Goal: Task Accomplishment & Management: Use online tool/utility

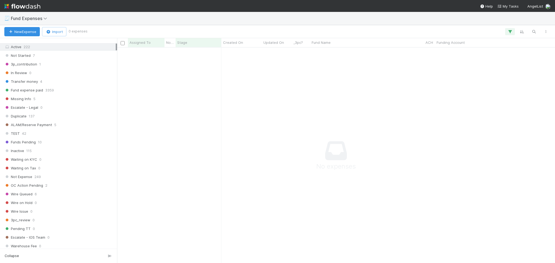
scroll to position [108, 0]
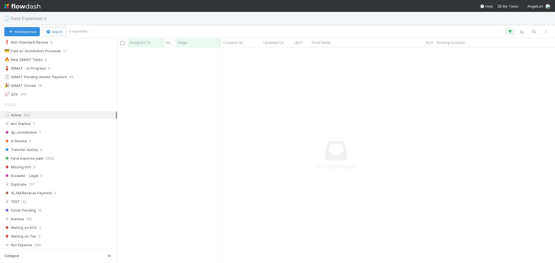
click at [37, 17] on span "Fund Expenses" at bounding box center [30, 18] width 39 height 5
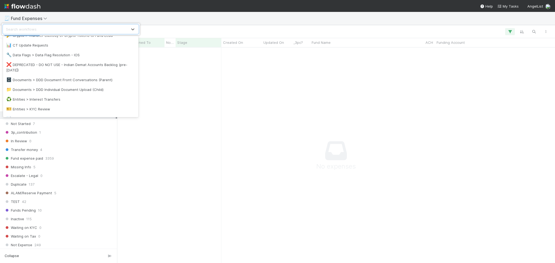
scroll to position [72, 0]
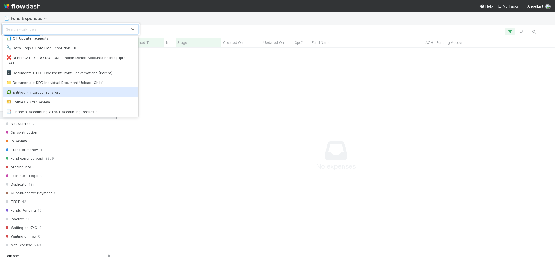
click at [63, 94] on div "♻️ Entities > Interest Transfers" at bounding box center [70, 92] width 129 height 5
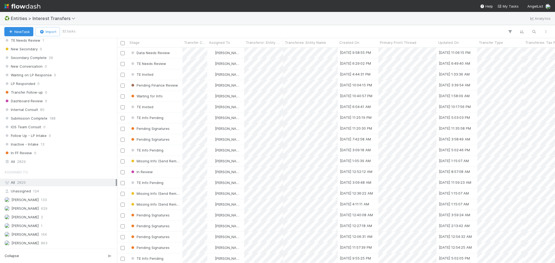
scroll to position [593, 0]
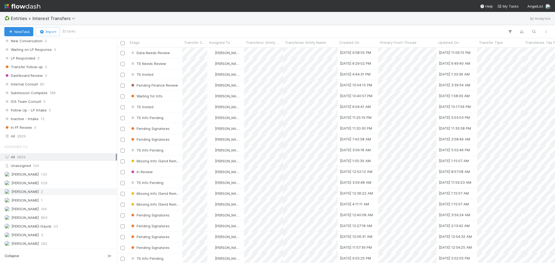
click at [61, 189] on div "Febbie Cervantes 2" at bounding box center [59, 192] width 111 height 7
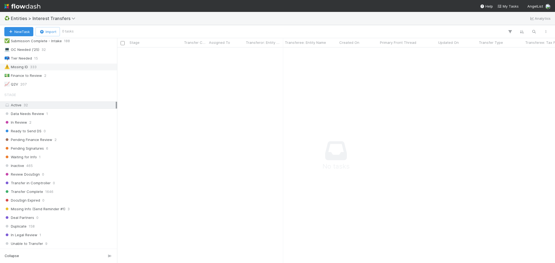
scroll to position [72, 0]
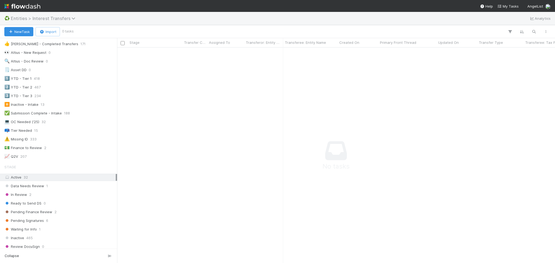
click at [40, 20] on span "Entities > Interest Transfers" at bounding box center [44, 18] width 67 height 5
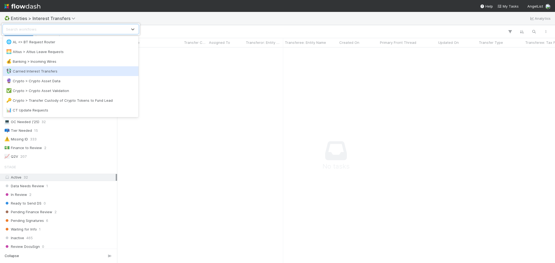
click at [54, 68] on div "💱 Carried Interest Transfers" at bounding box center [71, 71] width 136 height 10
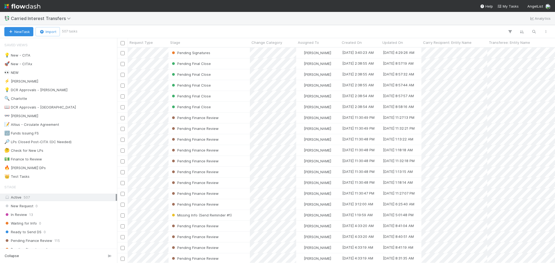
scroll to position [210, 432]
click at [53, 18] on span "Carried Interest Transfers" at bounding box center [42, 18] width 63 height 5
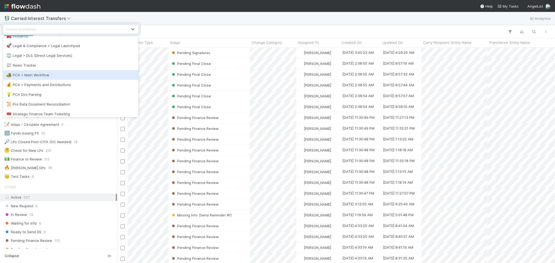
scroll to position [217, 0]
click at [78, 74] on div "🏕️ PCA > Main Workflow" at bounding box center [70, 74] width 129 height 5
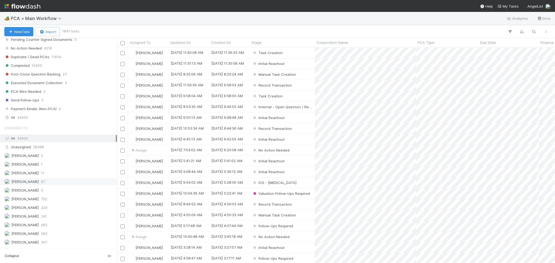
scroll to position [614, 0]
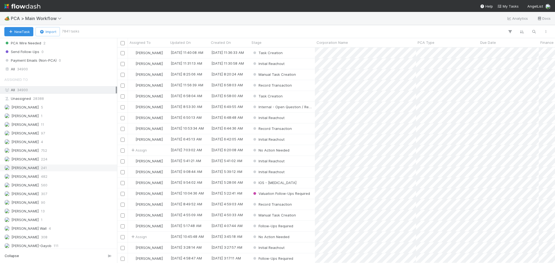
click at [60, 172] on div "Febbie Cervantes 241" at bounding box center [59, 168] width 111 height 7
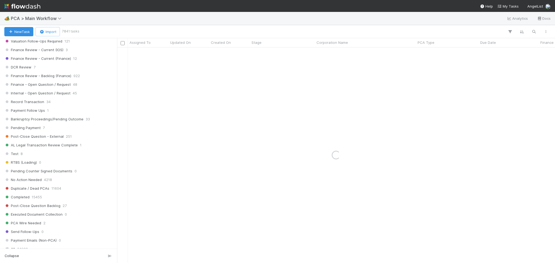
scroll to position [434, 0]
click at [52, 106] on div "Record Transaction 34" at bounding box center [59, 102] width 111 height 7
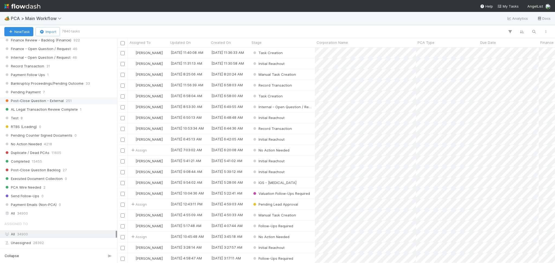
scroll to position [614, 0]
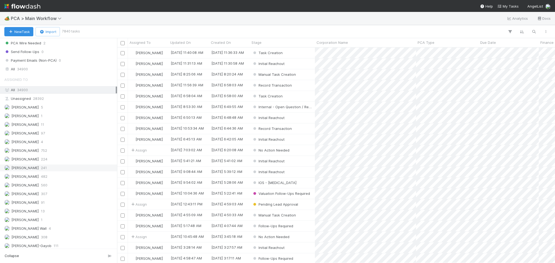
click at [47, 172] on span "241" at bounding box center [44, 168] width 6 height 7
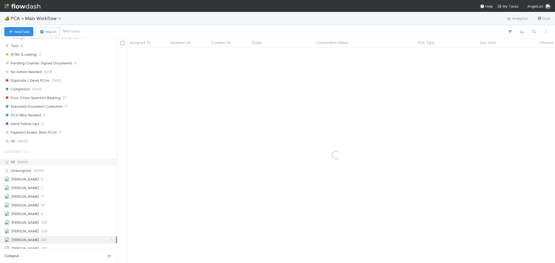
scroll to position [470, 0]
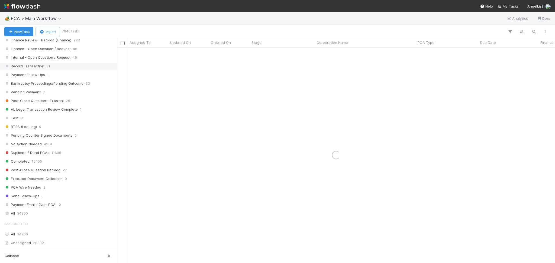
click at [53, 69] on div "Record Transaction 31" at bounding box center [59, 66] width 111 height 7
click at [306, 53] on div "Record Transaction" at bounding box center [282, 53] width 65 height 11
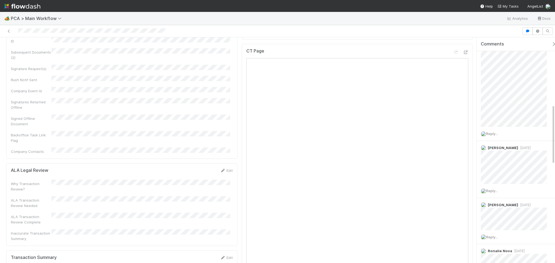
scroll to position [289, 0]
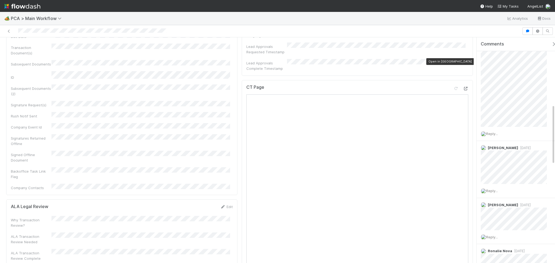
click at [463, 87] on icon at bounding box center [465, 89] width 5 height 4
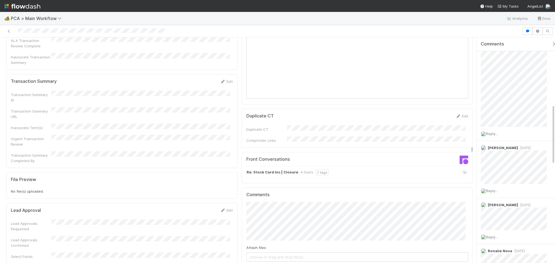
scroll to position [506, 0]
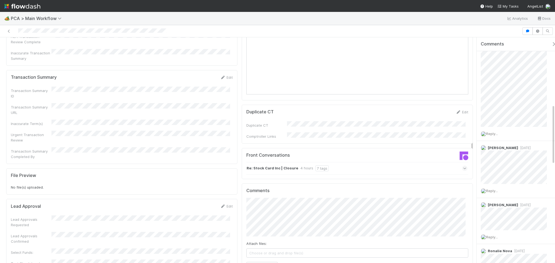
click at [380, 162] on div "Re: Stock Card Inc | Closure 4 hours 7 tags" at bounding box center [356, 168] width 221 height 12
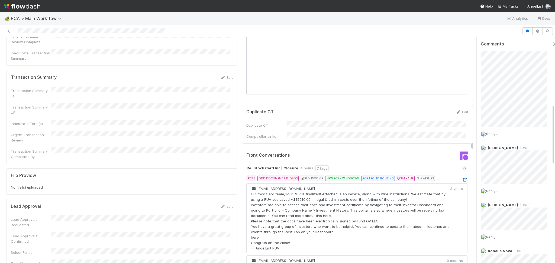
click at [462, 178] on icon at bounding box center [464, 180] width 5 height 4
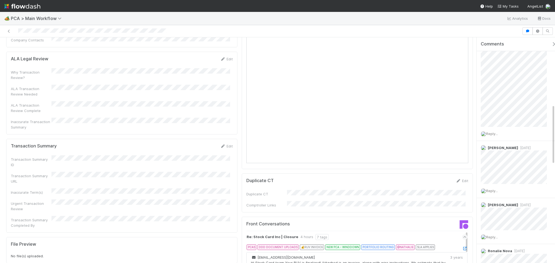
scroll to position [470, 0]
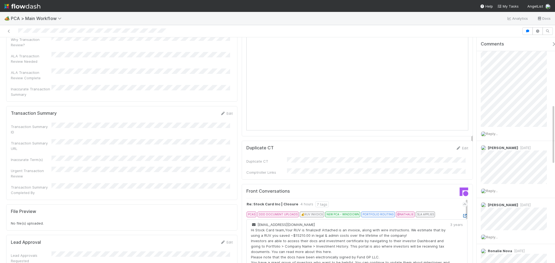
click at [462, 214] on icon at bounding box center [464, 216] width 5 height 4
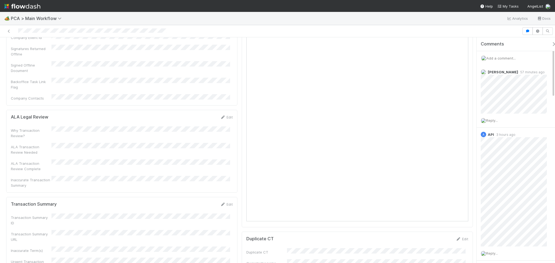
scroll to position [434, 0]
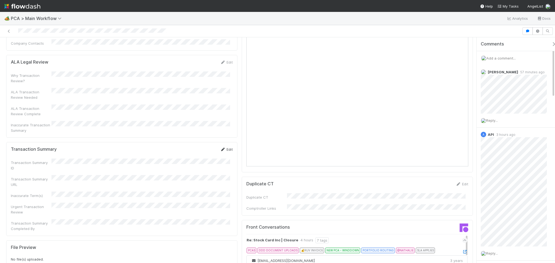
click at [225, 147] on link "Edit" at bounding box center [226, 149] width 13 height 4
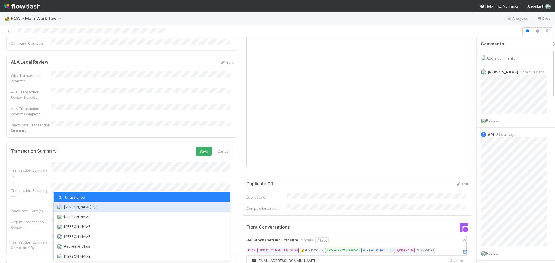
click at [81, 204] on div "Febbie Cervantes you" at bounding box center [142, 208] width 176 height 10
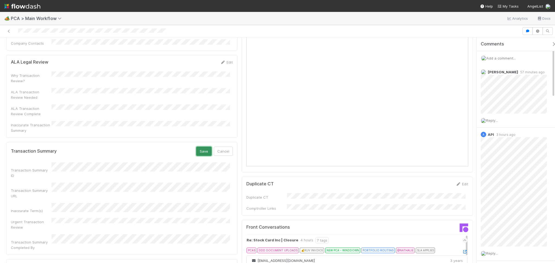
click at [198, 147] on button "Save" at bounding box center [203, 151] width 15 height 9
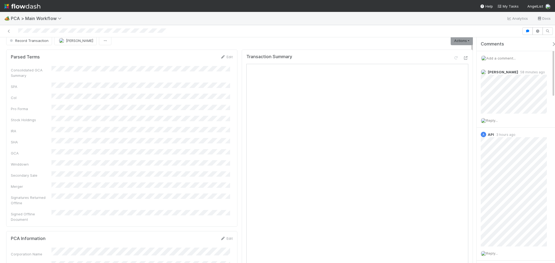
scroll to position [0, 0]
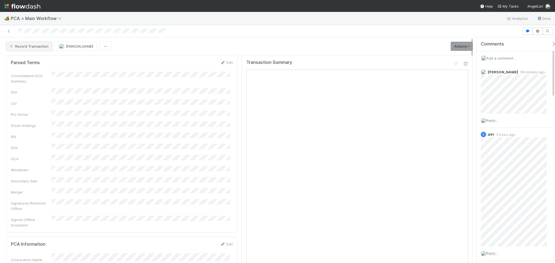
click at [32, 43] on button "Record Transaction" at bounding box center [29, 46] width 46 height 9
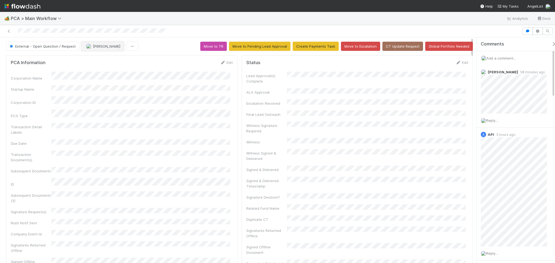
click at [115, 44] on span "Febbie Cervantes" at bounding box center [106, 46] width 27 height 4
click at [7, 34] on div at bounding box center [261, 31] width 518 height 8
click at [7, 34] on link at bounding box center [8, 30] width 5 height 5
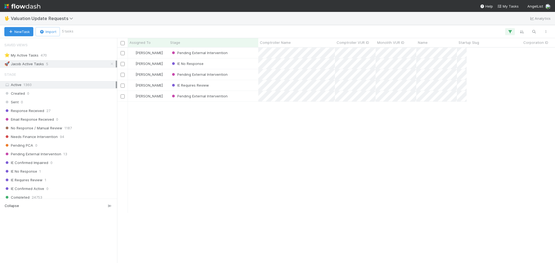
scroll to position [210, 432]
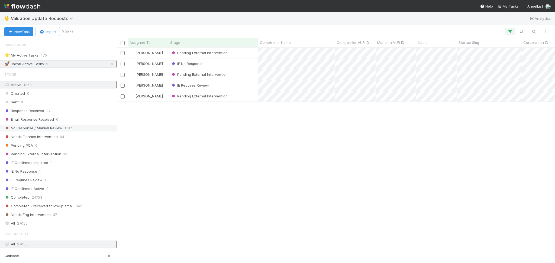
click at [79, 127] on div "No Response / Manual Review 1187" at bounding box center [59, 128] width 111 height 7
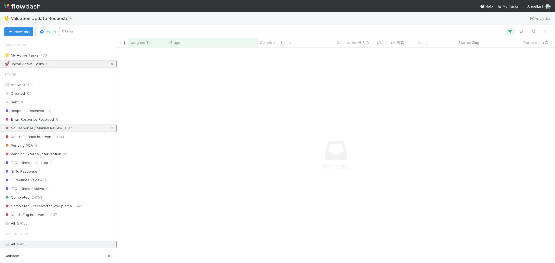
scroll to position [205, 427]
click at [109, 63] on icon at bounding box center [111, 64] width 5 height 4
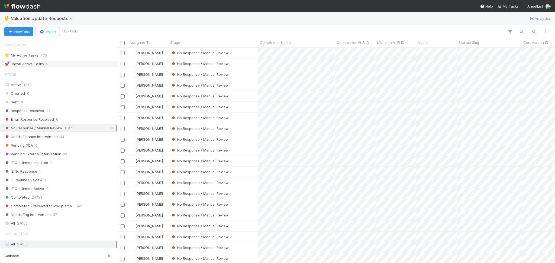
scroll to position [114, 0]
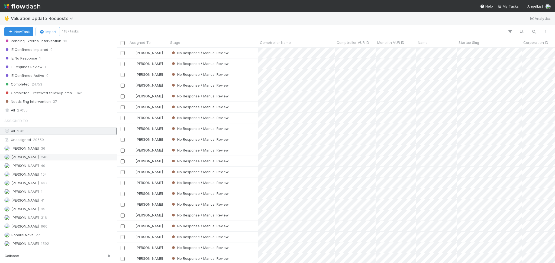
click at [63, 158] on div "[PERSON_NAME] 2400" at bounding box center [59, 157] width 111 height 7
click at [253, 97] on div "No Response / Manual Review" at bounding box center [214, 96] width 90 height 11
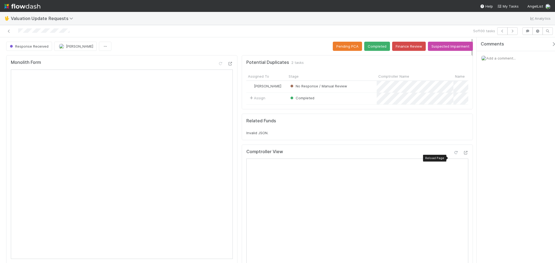
click at [453, 155] on icon at bounding box center [455, 153] width 5 height 4
click at [377, 43] on button "Completed" at bounding box center [377, 46] width 26 height 9
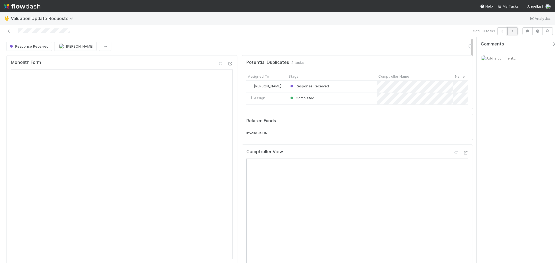
click at [511, 34] on button "button" at bounding box center [512, 31] width 10 height 8
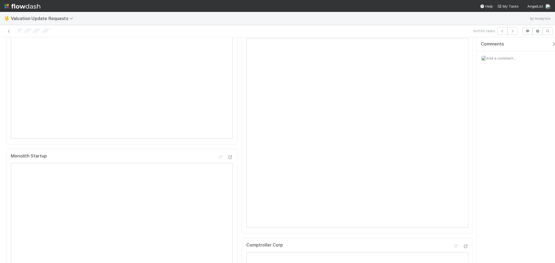
scroll to position [108, 0]
click at [453, 48] on div at bounding box center [460, 46] width 15 height 8
click at [453, 46] on icon at bounding box center [455, 45] width 5 height 4
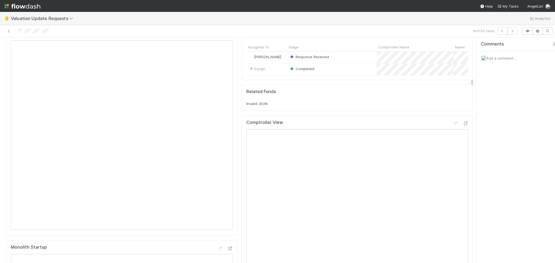
scroll to position [0, 0]
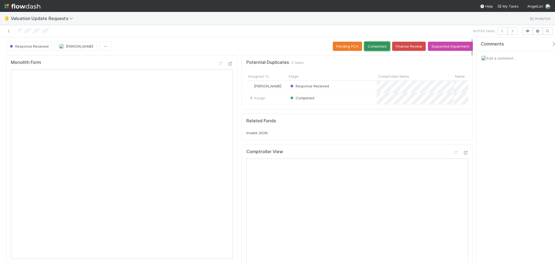
click at [375, 43] on button "Completed" at bounding box center [377, 46] width 26 height 9
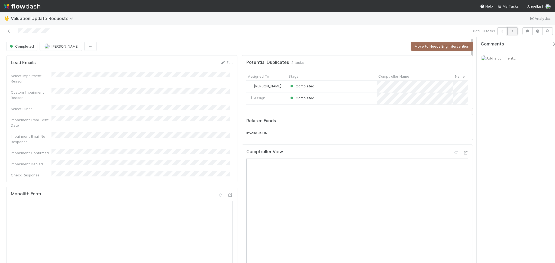
click at [511, 31] on icon "button" at bounding box center [512, 31] width 5 height 3
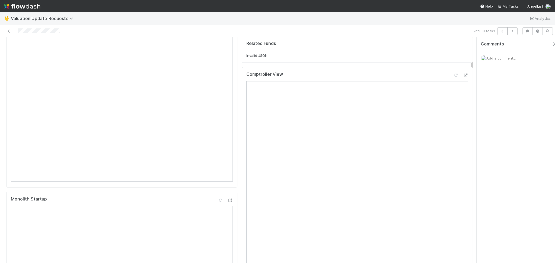
scroll to position [72, 0]
click at [453, 83] on div at bounding box center [455, 80] width 5 height 5
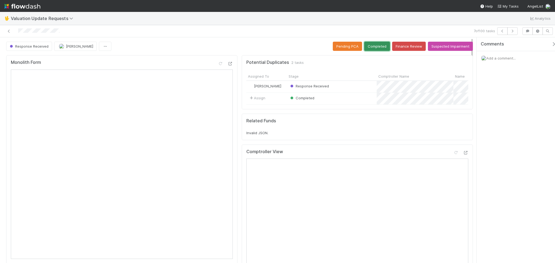
click at [374, 46] on button "Completed" at bounding box center [377, 46] width 26 height 9
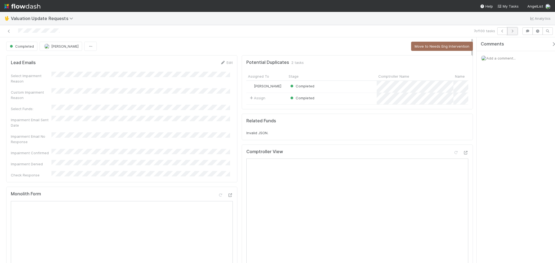
click at [511, 32] on icon "button" at bounding box center [512, 31] width 5 height 3
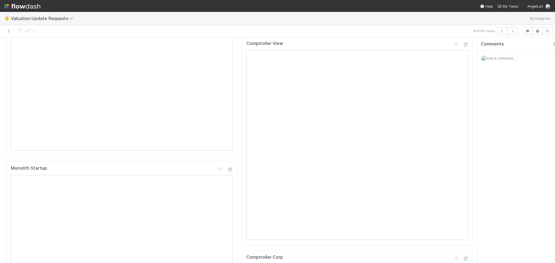
scroll to position [72, 0]
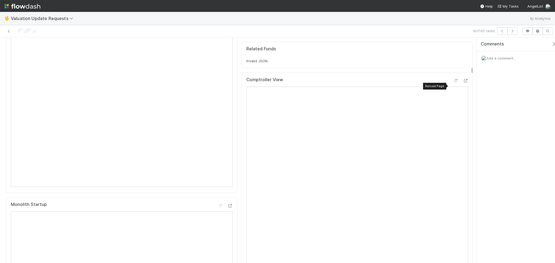
click at [453, 83] on icon at bounding box center [455, 81] width 5 height 4
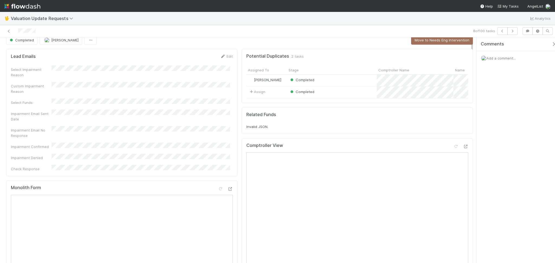
scroll to position [0, 0]
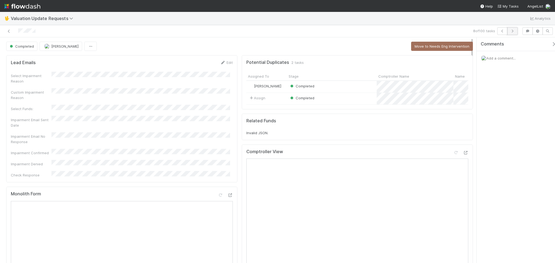
click at [515, 31] on icon "button" at bounding box center [512, 31] width 5 height 3
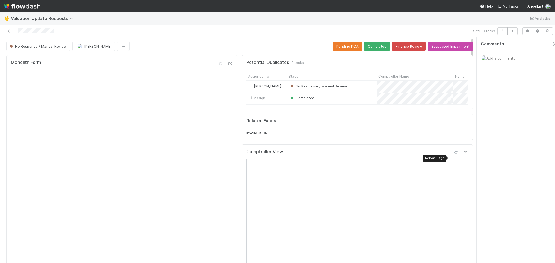
drag, startPoint x: 449, startPoint y: 159, endPoint x: 444, endPoint y: 161, distance: 5.6
click at [453, 155] on icon at bounding box center [455, 153] width 5 height 4
click at [371, 47] on button "Completed" at bounding box center [377, 46] width 26 height 9
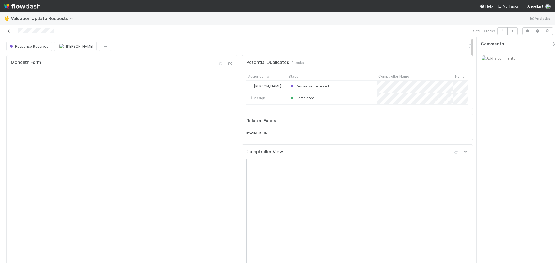
click at [6, 31] on icon at bounding box center [8, 32] width 5 height 4
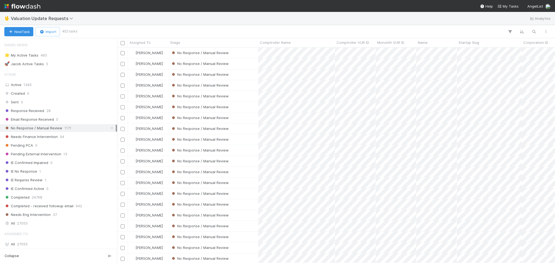
scroll to position [210, 432]
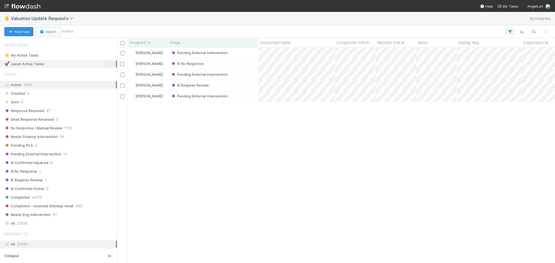
scroll to position [210, 432]
click at [83, 127] on div "No Response / Manual Review 1170" at bounding box center [59, 128] width 111 height 7
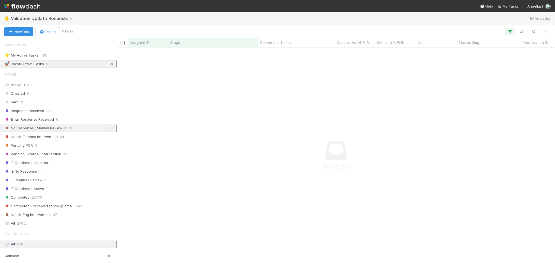
scroll to position [205, 427]
click at [109, 62] on icon at bounding box center [111, 64] width 5 height 4
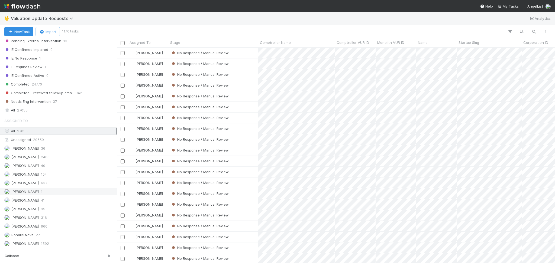
scroll to position [210, 432]
click at [64, 158] on div "[PERSON_NAME] 2400" at bounding box center [59, 157] width 111 height 7
click at [251, 94] on div "No Response / Manual Review" at bounding box center [214, 96] width 90 height 11
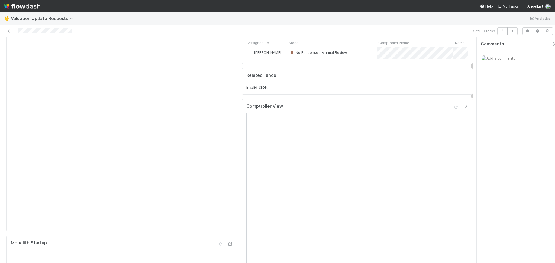
scroll to position [108, 0]
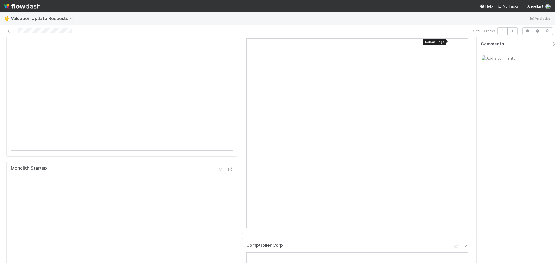
click at [453, 34] on icon at bounding box center [455, 33] width 5 height 4
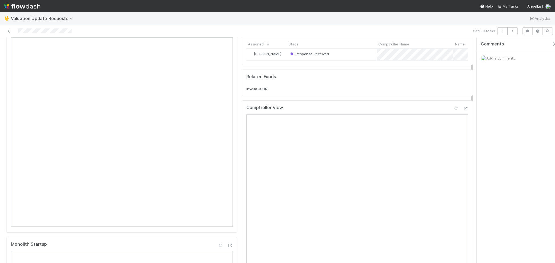
scroll to position [0, 0]
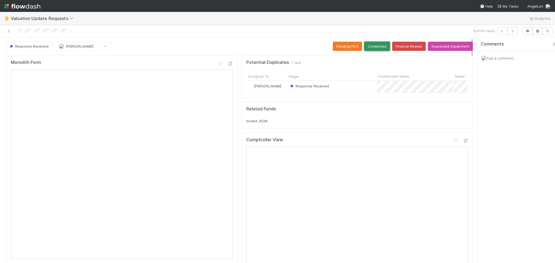
click at [370, 48] on button "Completed" at bounding box center [377, 46] width 26 height 9
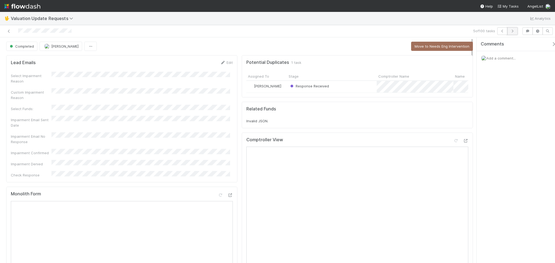
click at [514, 28] on button "button" at bounding box center [512, 31] width 10 height 8
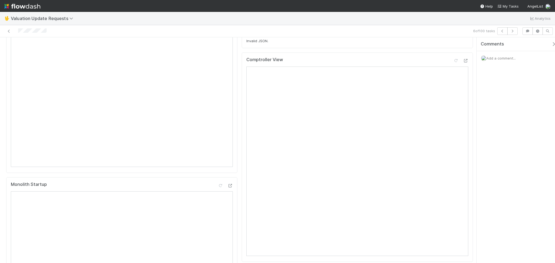
scroll to position [36, 0]
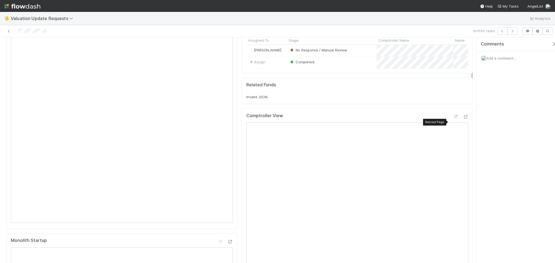
drag, startPoint x: 448, startPoint y: 122, endPoint x: 444, endPoint y: 126, distance: 6.1
click at [453, 119] on icon at bounding box center [455, 117] width 5 height 4
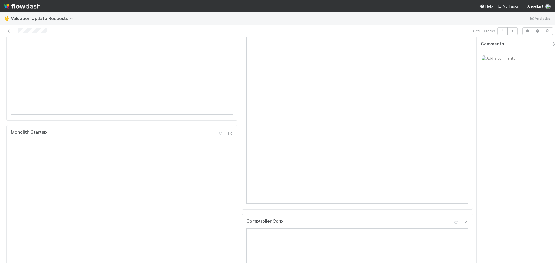
scroll to position [0, 0]
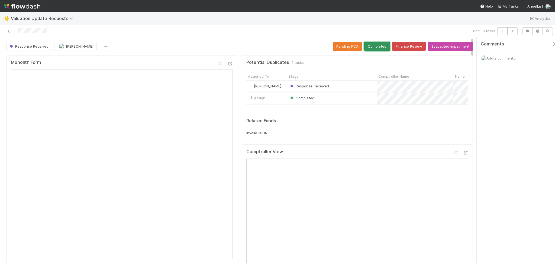
click at [369, 43] on button "Completed" at bounding box center [377, 46] width 26 height 9
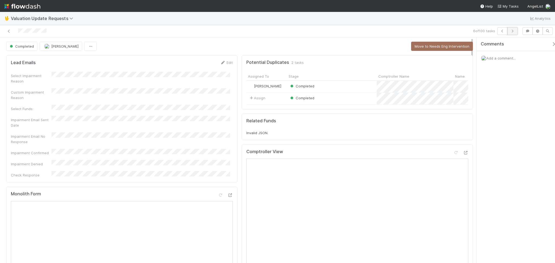
click at [512, 32] on icon "button" at bounding box center [512, 31] width 5 height 3
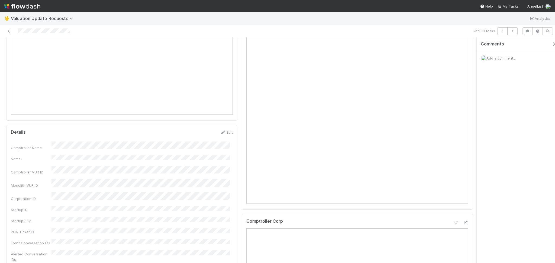
scroll to position [36, 0]
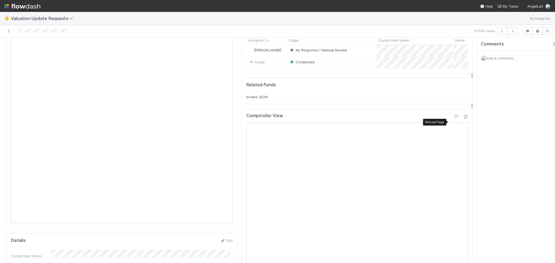
click at [453, 119] on icon at bounding box center [455, 117] width 5 height 4
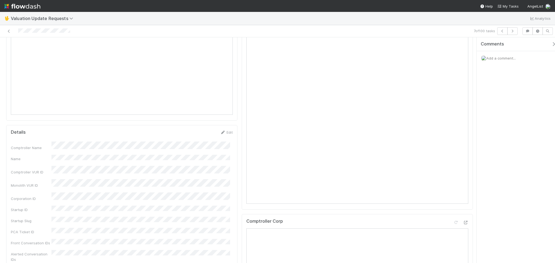
scroll to position [0, 0]
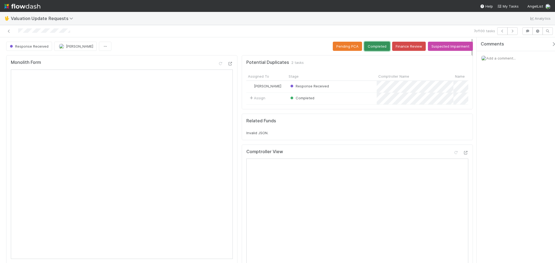
click at [368, 48] on button "Completed" at bounding box center [377, 46] width 26 height 9
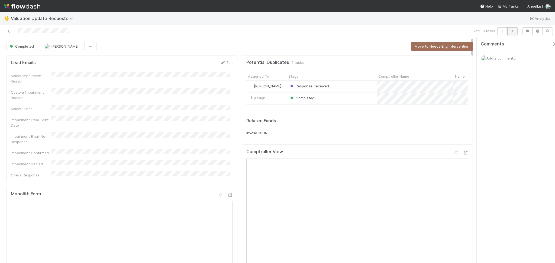
click at [512, 31] on icon "button" at bounding box center [512, 31] width 5 height 3
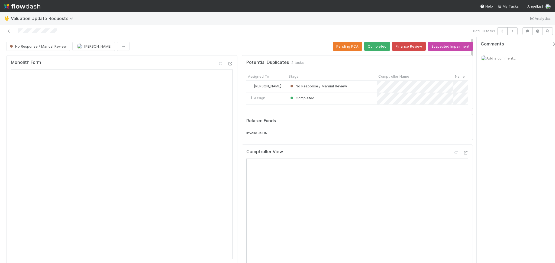
click at [536, 116] on div "Comments Add a comment..." at bounding box center [516, 150] width 78 height 226
click at [511, 31] on icon "button" at bounding box center [512, 31] width 5 height 3
click at [501, 33] on button "button" at bounding box center [502, 31] width 10 height 8
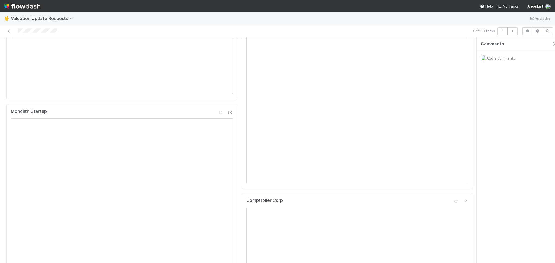
scroll to position [108, 0]
click at [453, 46] on icon at bounding box center [455, 45] width 5 height 4
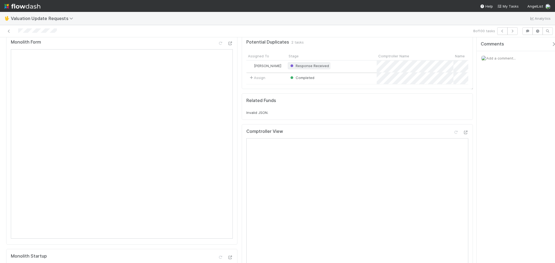
scroll to position [0, 0]
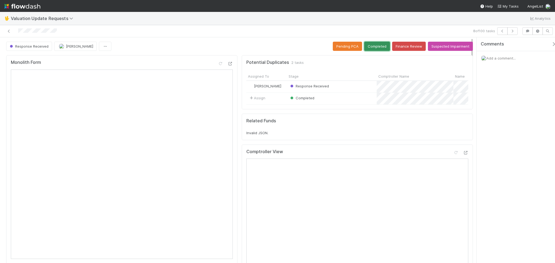
click at [371, 44] on button "Completed" at bounding box center [377, 46] width 26 height 9
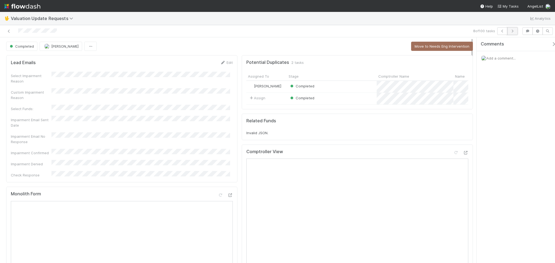
click at [515, 31] on button "button" at bounding box center [512, 31] width 10 height 8
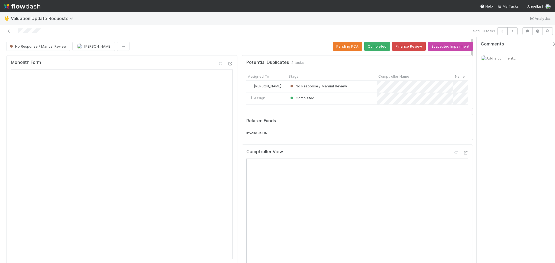
click at [112, 21] on div "🖖 Valuation Update Requests Analytics" at bounding box center [277, 18] width 555 height 13
click at [9, 31] on icon at bounding box center [8, 32] width 5 height 4
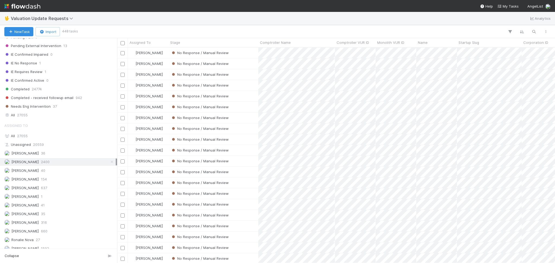
scroll to position [114, 0]
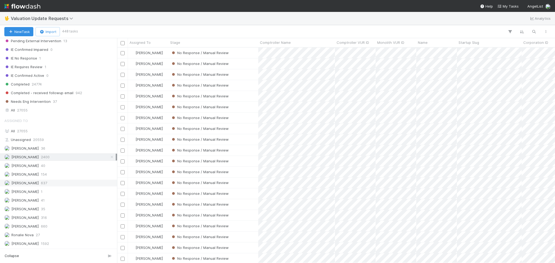
click at [47, 180] on span "637" at bounding box center [44, 183] width 6 height 7
click at [61, 155] on div "Febbie Cervantes 2400" at bounding box center [59, 157] width 111 height 7
click at [66, 223] on div "Michael Capilitan 660" at bounding box center [58, 226] width 117 height 7
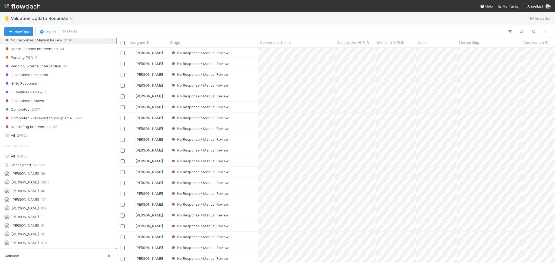
scroll to position [114, 0]
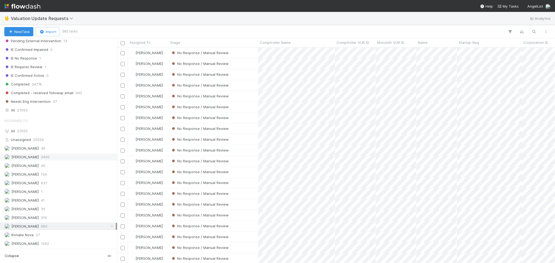
click at [60, 156] on div "Febbie Cervantes 2400" at bounding box center [59, 157] width 111 height 7
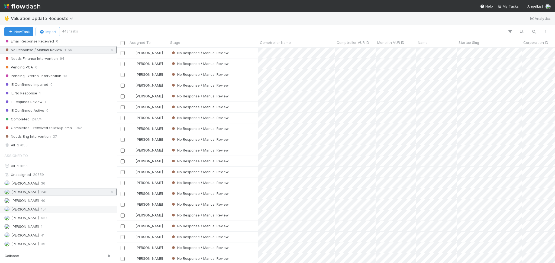
click at [57, 212] on div "Janice Garcia 154" at bounding box center [59, 209] width 111 height 7
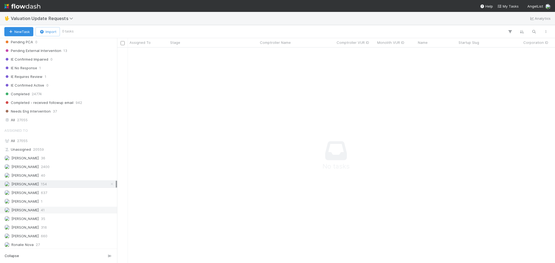
scroll to position [114, 0]
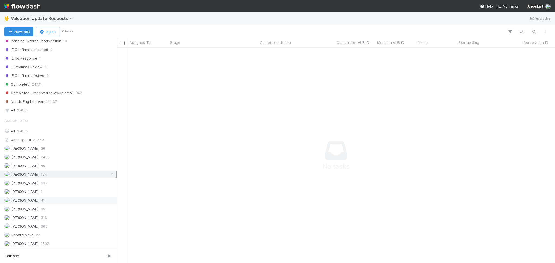
click at [58, 202] on div "Marenz Trajano 41" at bounding box center [59, 200] width 111 height 7
click at [63, 218] on div "Marvey Fuentes 316" at bounding box center [59, 218] width 111 height 7
click at [64, 156] on div "Febbie Cervantes 2400" at bounding box center [59, 157] width 111 height 7
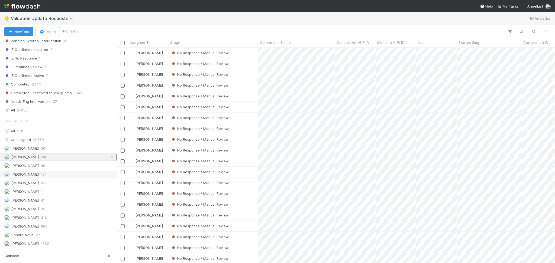
scroll to position [210, 432]
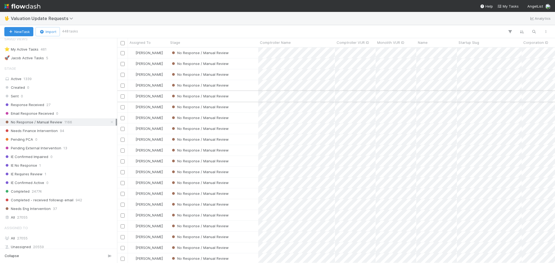
click at [248, 95] on div "No Response / Manual Review" at bounding box center [214, 96] width 90 height 11
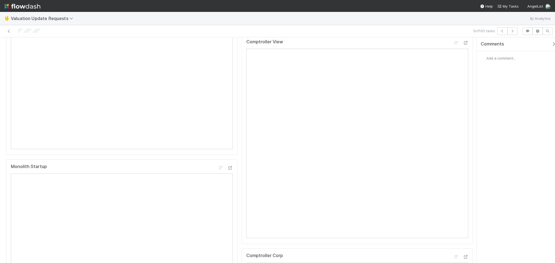
scroll to position [108, 0]
click at [453, 46] on icon at bounding box center [455, 45] width 5 height 4
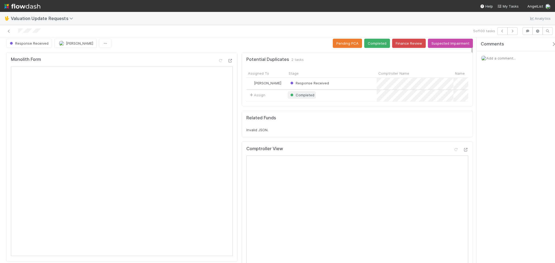
scroll to position [0, 0]
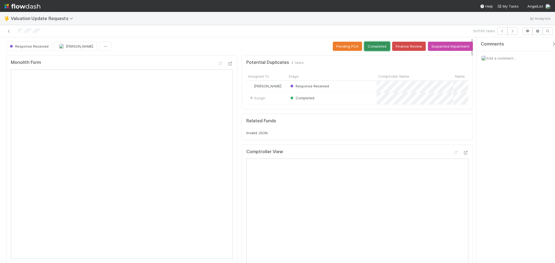
click at [366, 43] on button "Completed" at bounding box center [377, 46] width 26 height 9
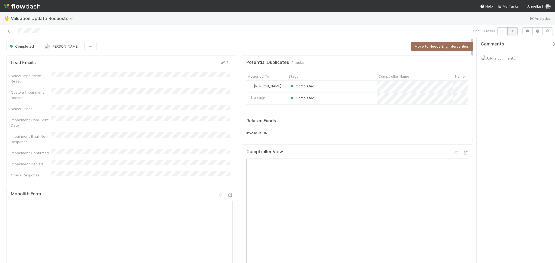
click at [515, 28] on button "button" at bounding box center [512, 31] width 10 height 8
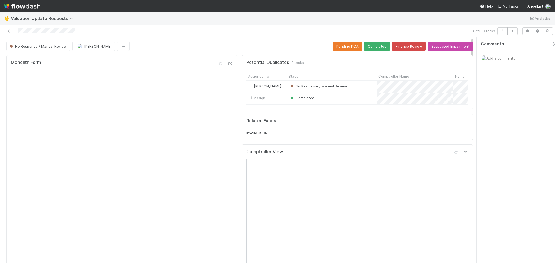
click at [91, 32] on div at bounding box center [132, 31] width 260 height 8
click at [453, 156] on div at bounding box center [455, 152] width 5 height 5
click at [371, 50] on button "Completed" at bounding box center [377, 46] width 26 height 9
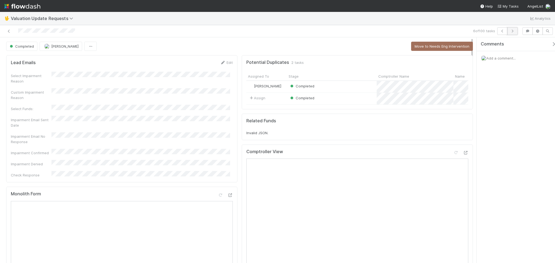
click at [513, 30] on icon "button" at bounding box center [512, 31] width 5 height 3
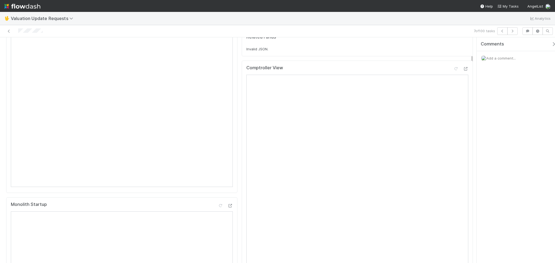
click at [454, 73] on div at bounding box center [460, 70] width 15 height 8
click at [453, 71] on icon at bounding box center [455, 69] width 5 height 4
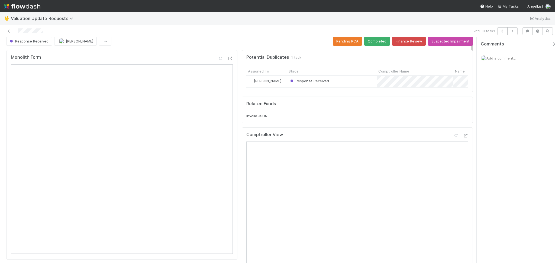
scroll to position [0, 0]
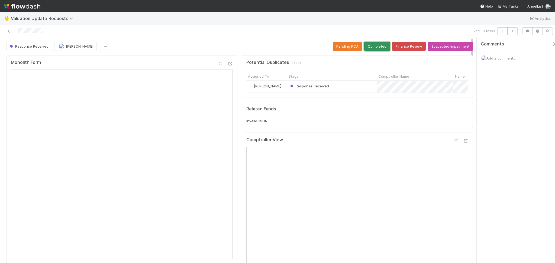
click at [370, 49] on button "Completed" at bounding box center [377, 46] width 26 height 9
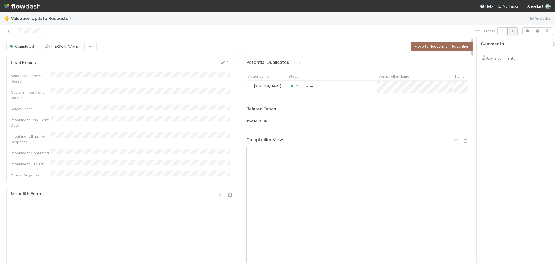
click at [514, 32] on icon "button" at bounding box center [512, 31] width 5 height 3
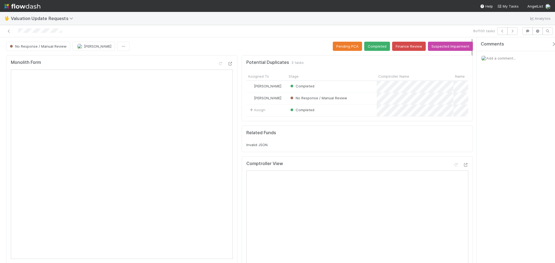
click at [98, 22] on div "🖖 Valuation Update Requests Analytics" at bounding box center [277, 18] width 555 height 13
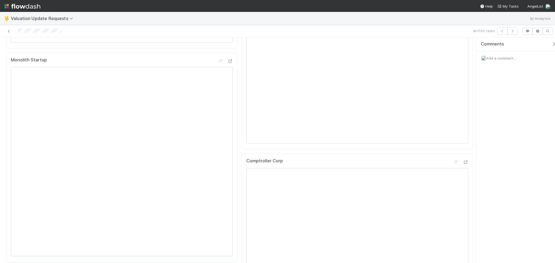
scroll to position [72, 0]
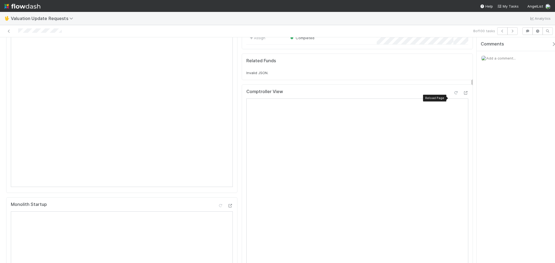
click at [453, 95] on icon at bounding box center [455, 93] width 5 height 4
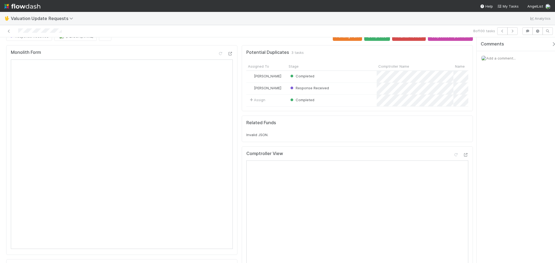
scroll to position [0, 0]
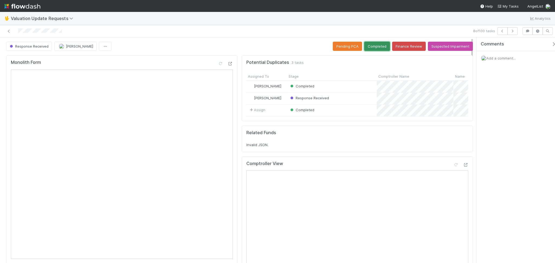
click at [377, 49] on button "Completed" at bounding box center [377, 46] width 26 height 9
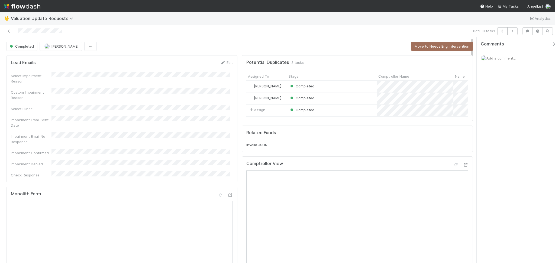
click at [511, 25] on div "8 of 100 tasks" at bounding box center [277, 31] width 555 height 12
click at [511, 31] on icon "button" at bounding box center [512, 31] width 5 height 3
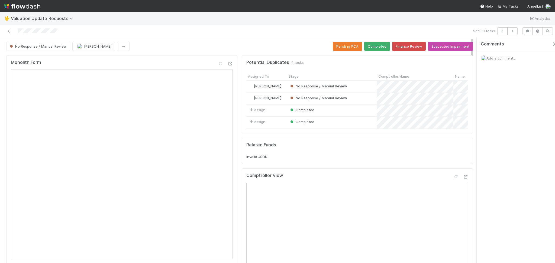
click at [131, 23] on div "🖖 Valuation Update Requests Analytics" at bounding box center [277, 18] width 555 height 13
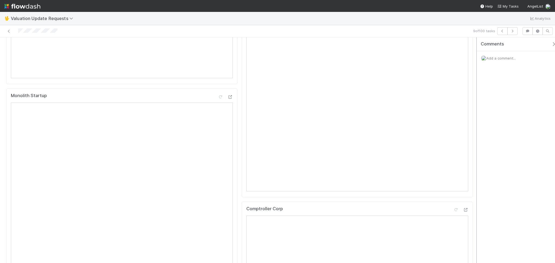
scroll to position [108, 0]
click at [453, 71] on div at bounding box center [455, 68] width 5 height 5
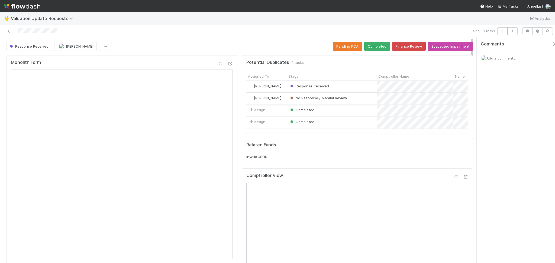
click at [350, 99] on div "No Response / Manual Review" at bounding box center [332, 99] width 90 height 12
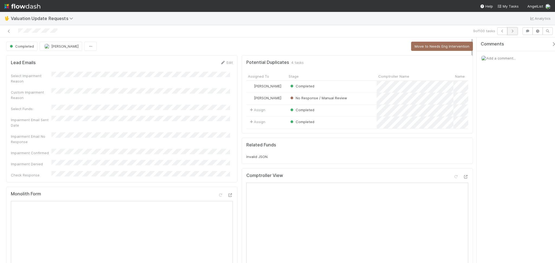
click at [513, 33] on button "button" at bounding box center [512, 31] width 10 height 8
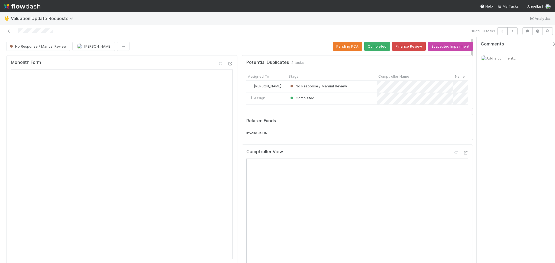
click at [132, 32] on div at bounding box center [132, 31] width 260 height 8
click at [7, 31] on icon at bounding box center [8, 32] width 5 height 4
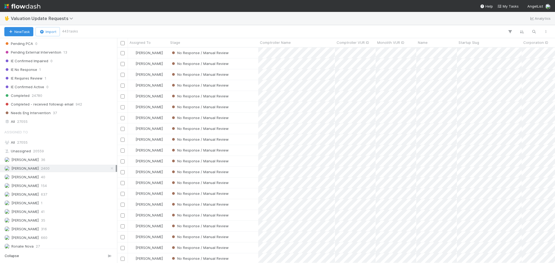
scroll to position [114, 0]
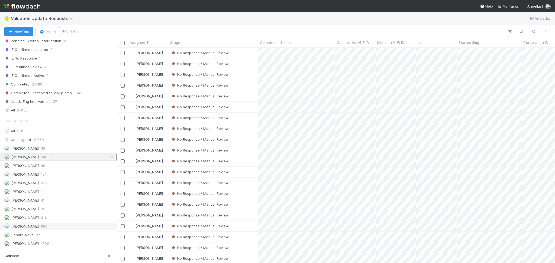
click at [64, 227] on div "Michael Capilitan 660" at bounding box center [59, 226] width 111 height 7
click at [63, 159] on div "Febbie Cervantes 2400" at bounding box center [59, 157] width 111 height 7
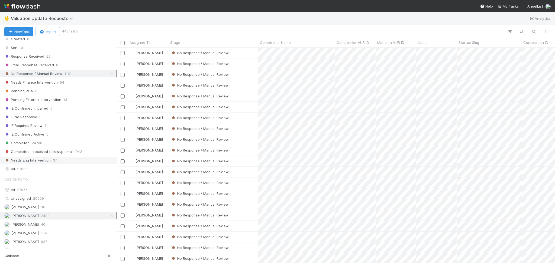
scroll to position [114, 0]
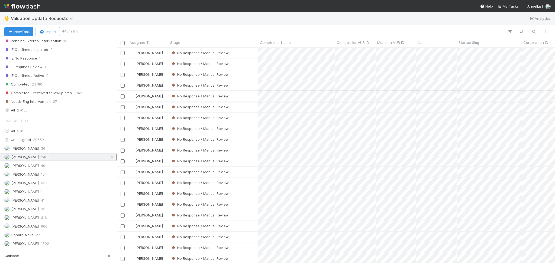
click at [252, 93] on div "No Response / Manual Review" at bounding box center [214, 96] width 90 height 11
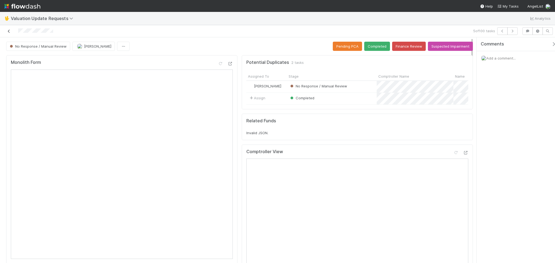
click at [9, 32] on icon at bounding box center [8, 32] width 5 height 4
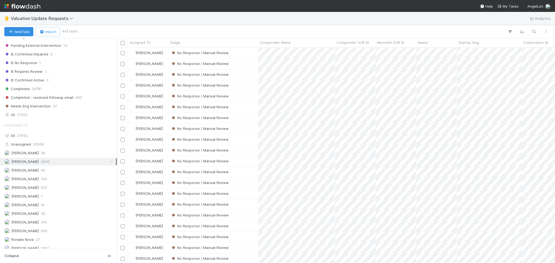
scroll to position [114, 0]
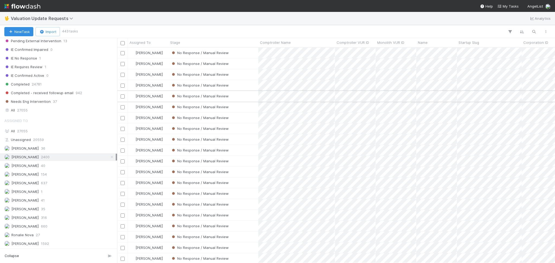
click at [245, 97] on div "No Response / Manual Review" at bounding box center [214, 96] width 90 height 11
